Goal: Information Seeking & Learning: Learn about a topic

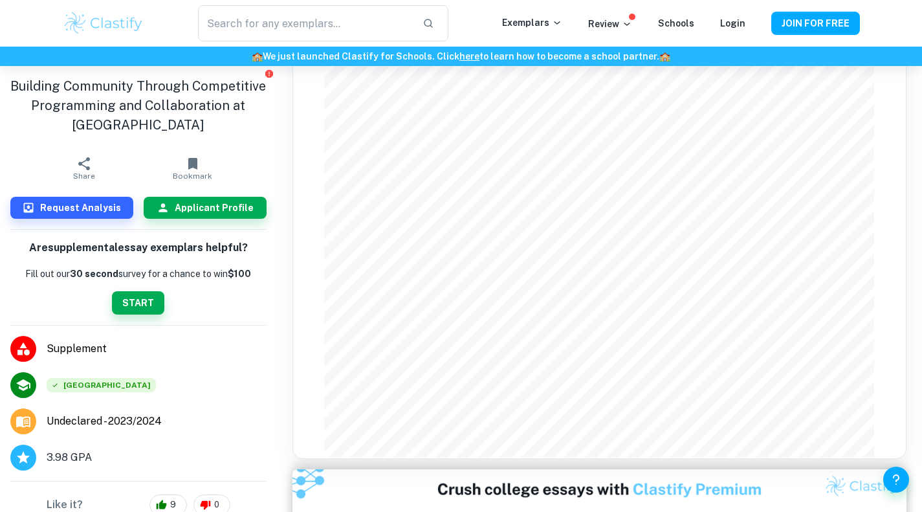
scroll to position [613, 0]
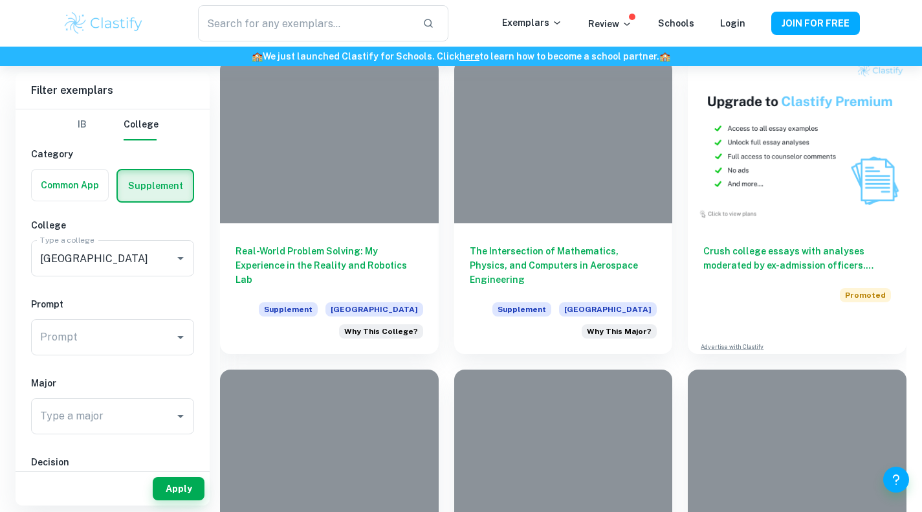
scroll to position [605, 0]
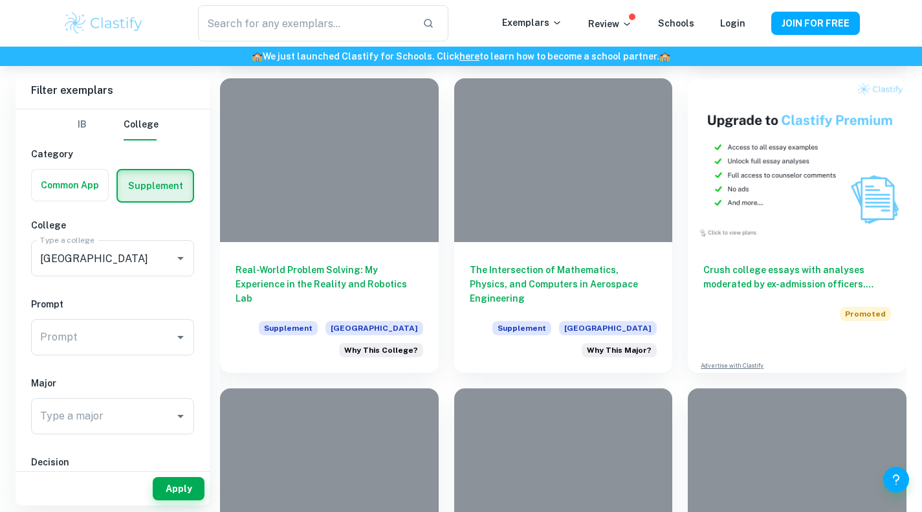
click at [618, 288] on h6 "The Intersection of Mathematics, Physics, and Computers in Aerospace Engineering" at bounding box center [564, 284] width 188 height 43
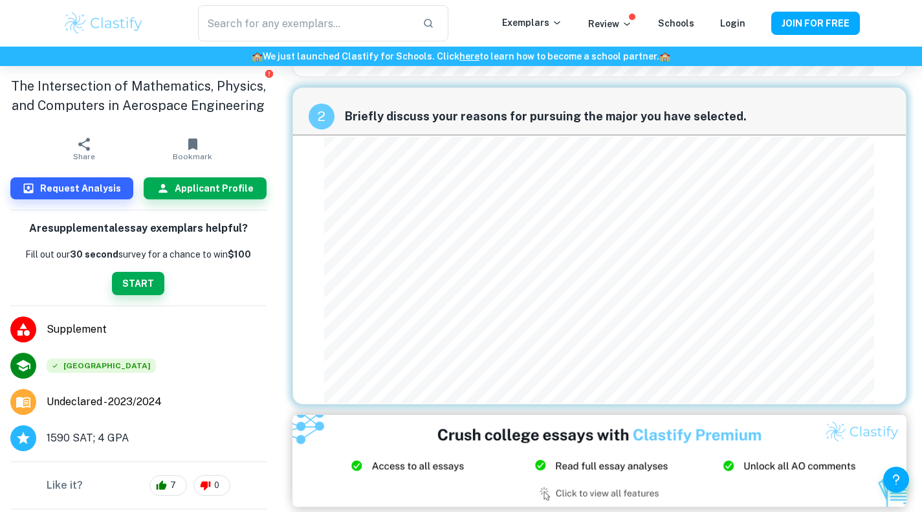
scroll to position [430, 0]
